Goal: Transaction & Acquisition: Download file/media

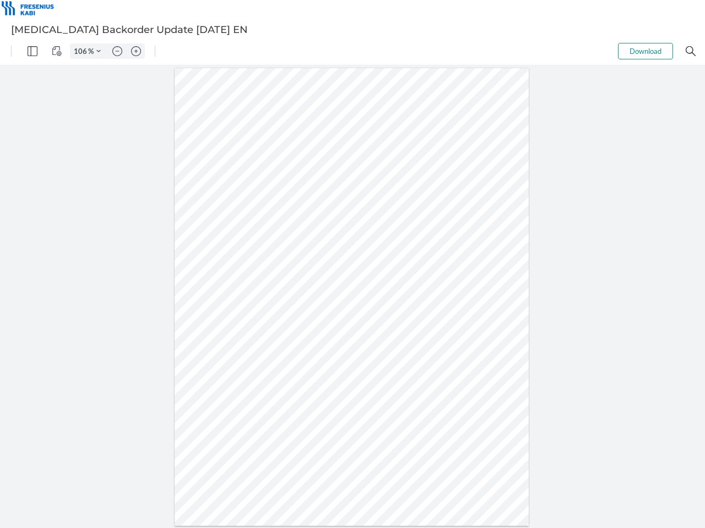
click at [32, 51] on img "Panel" at bounding box center [33, 51] width 10 height 10
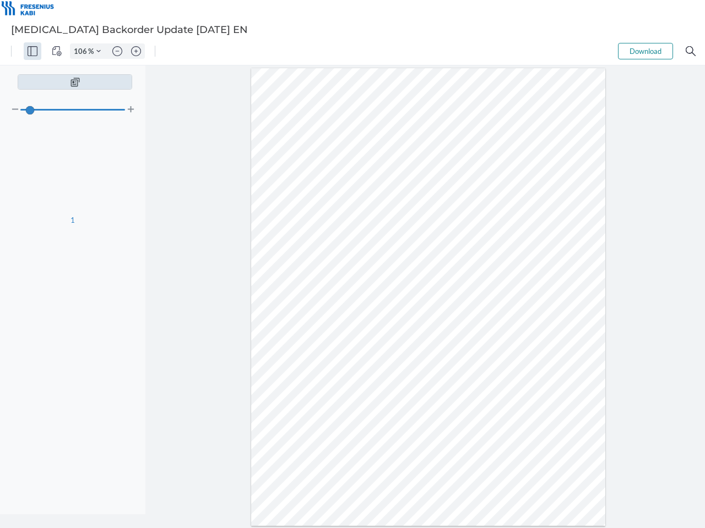
click at [57, 51] on img "View Controls" at bounding box center [57, 51] width 10 height 10
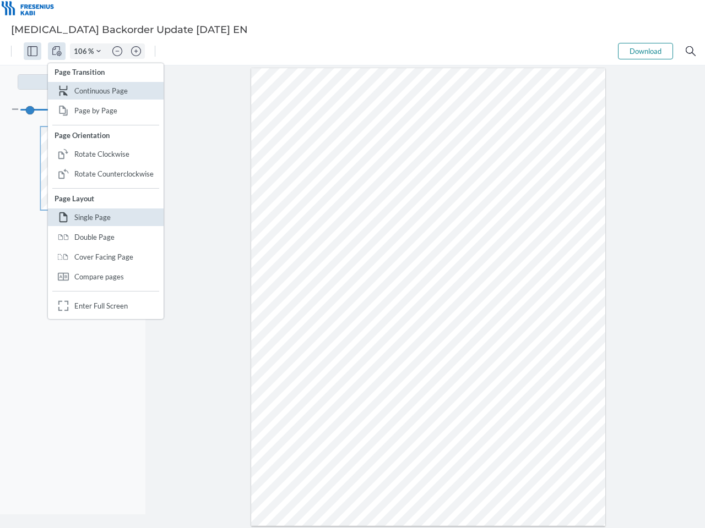
click at [82, 51] on input "106" at bounding box center [79, 51] width 18 height 10
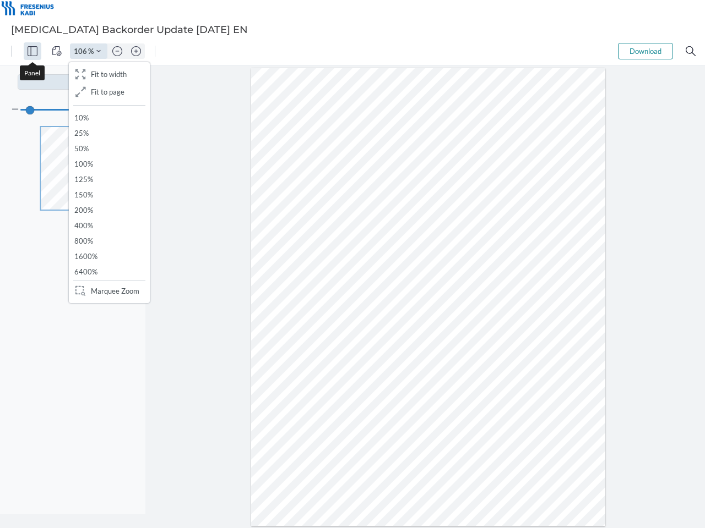
click at [99, 51] on img "Zoom Controls" at bounding box center [98, 51] width 4 height 4
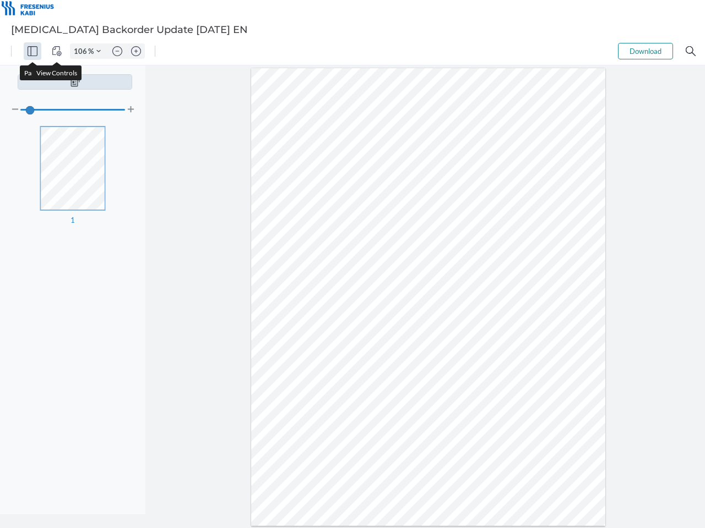
click at [117, 51] on img "Zoom out" at bounding box center [117, 51] width 10 height 10
click at [136, 51] on img "Zoom in" at bounding box center [136, 51] width 10 height 10
type input "106"
click at [645, 51] on button "Download" at bounding box center [645, 51] width 55 height 17
